Goal: Share content: Share content

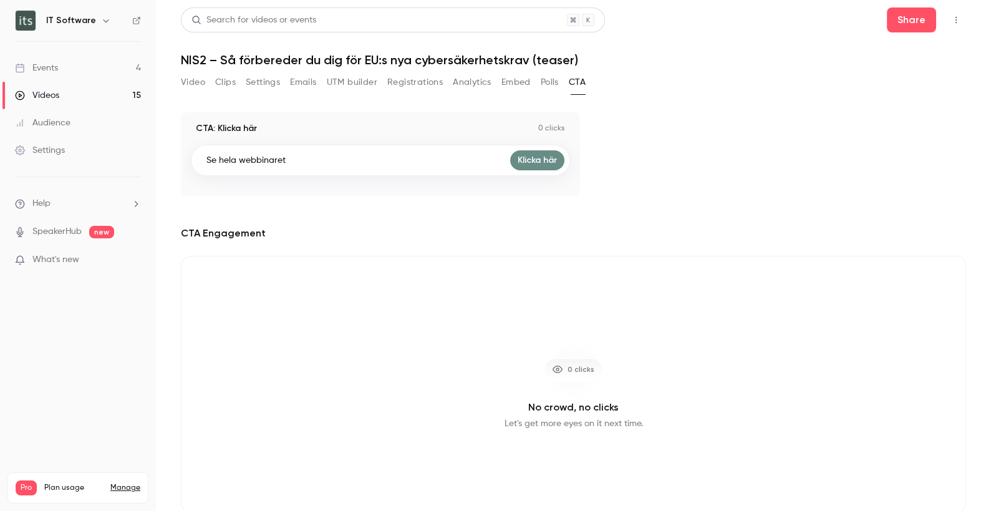
click at [54, 67] on div "Events" at bounding box center [36, 68] width 43 height 12
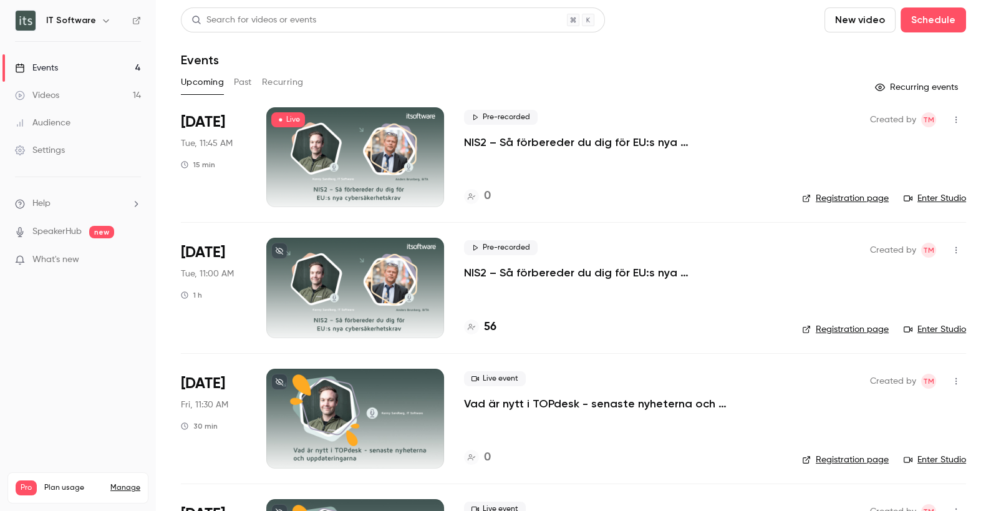
click at [655, 138] on p "NIS2 – Så förbereder du dig för EU:s nya cybersäkerhetskrav (teaser)" at bounding box center [623, 142] width 318 height 15
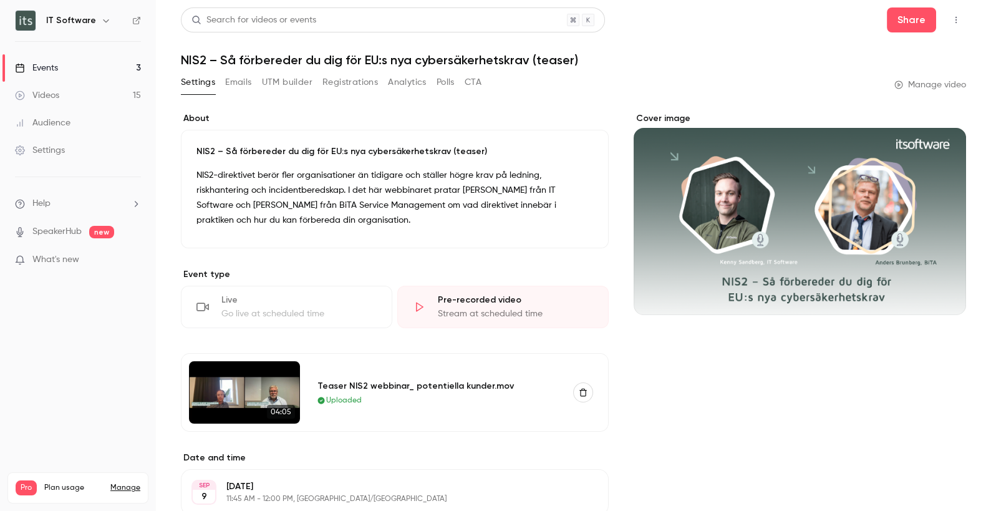
click at [61, 65] on link "Events 3" at bounding box center [78, 67] width 156 height 27
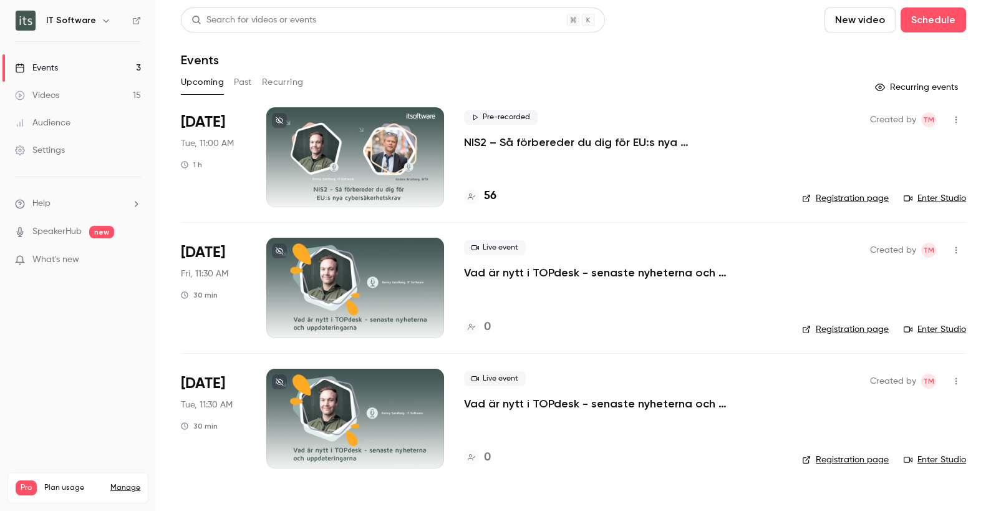
click at [546, 193] on div "56" at bounding box center [623, 196] width 318 height 17
click at [41, 87] on link "Videos 15" at bounding box center [78, 95] width 156 height 27
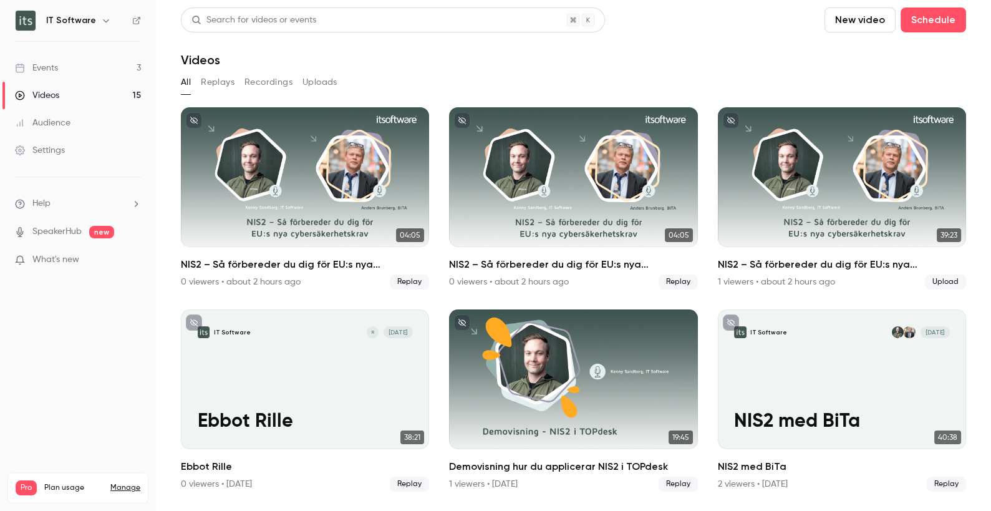
click at [324, 79] on button "Uploads" at bounding box center [319, 82] width 35 height 20
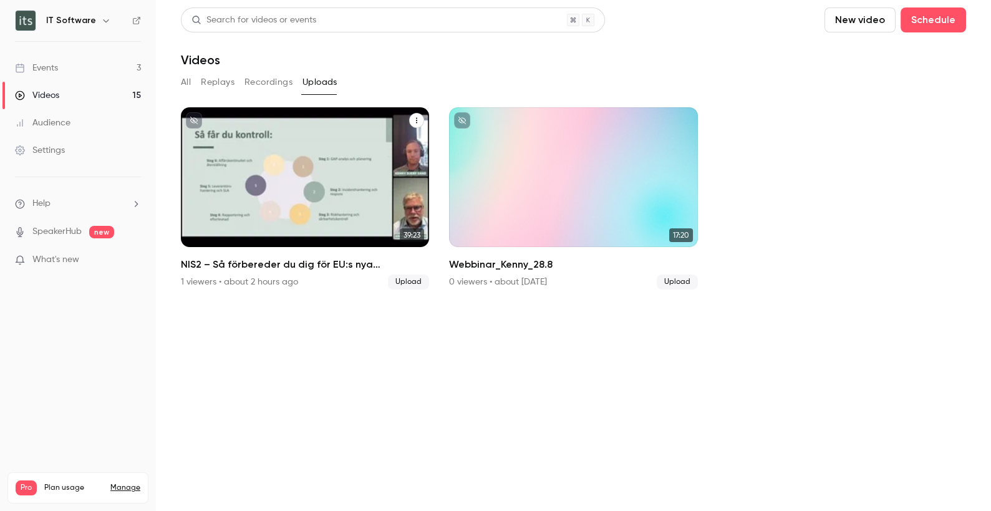
click at [414, 118] on icon "NIS2 – Så förbereder du dig för EU:s nya cybersäkerhetskrav" at bounding box center [416, 120] width 7 height 7
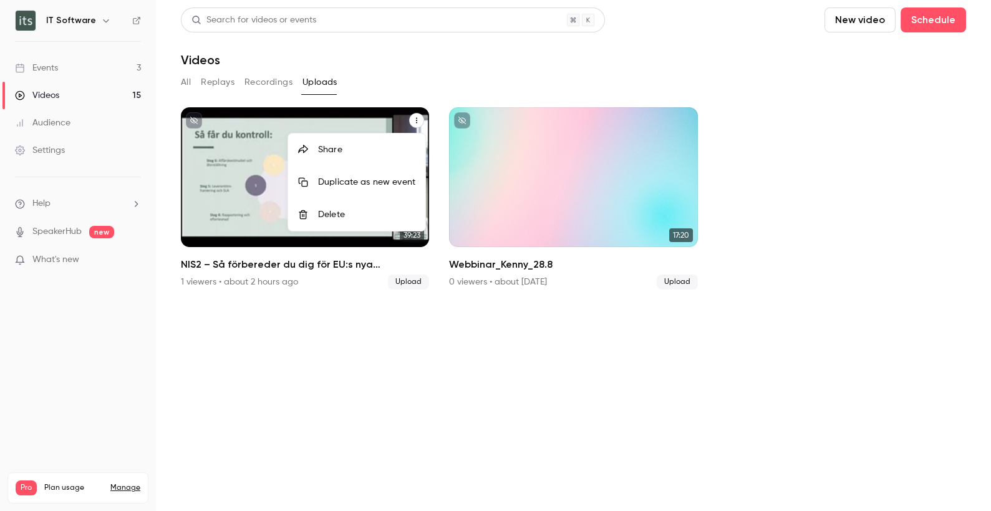
click at [357, 153] on div "Share" at bounding box center [366, 149] width 97 height 12
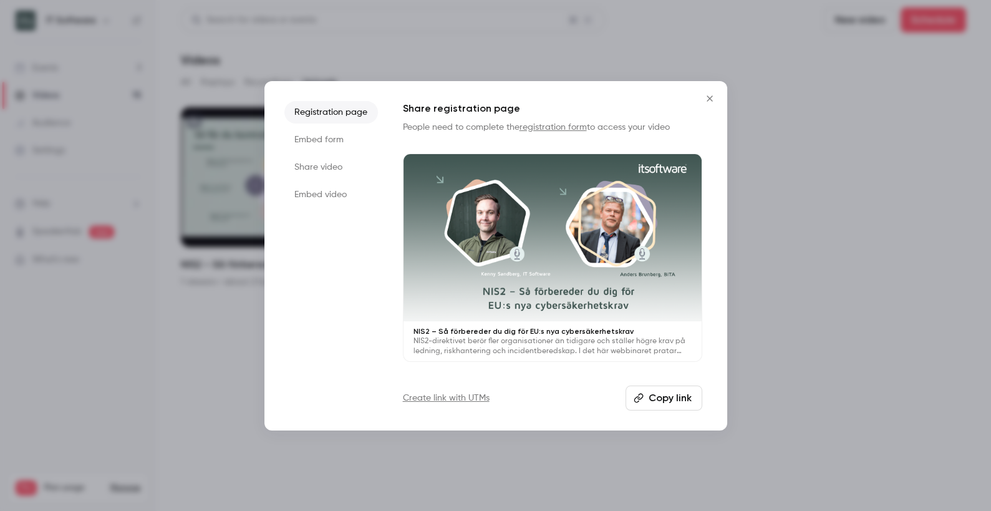
click at [672, 401] on button "Copy link" at bounding box center [664, 397] width 77 height 25
